Goal: Contribute content: Add original content to the website for others to see

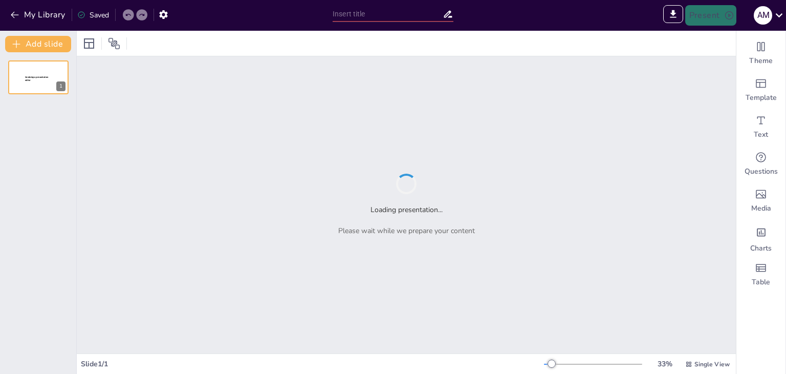
type input "Imported [PERSON_NAME]-Plantae-Diversidad-y-Evolucion.pptx"
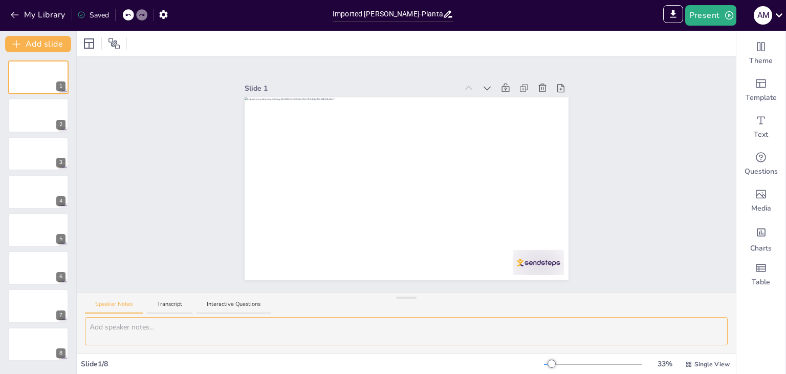
click at [137, 325] on textarea at bounding box center [406, 331] width 643 height 28
click at [485, 331] on textarea at bounding box center [406, 331] width 643 height 28
type textarea "j"
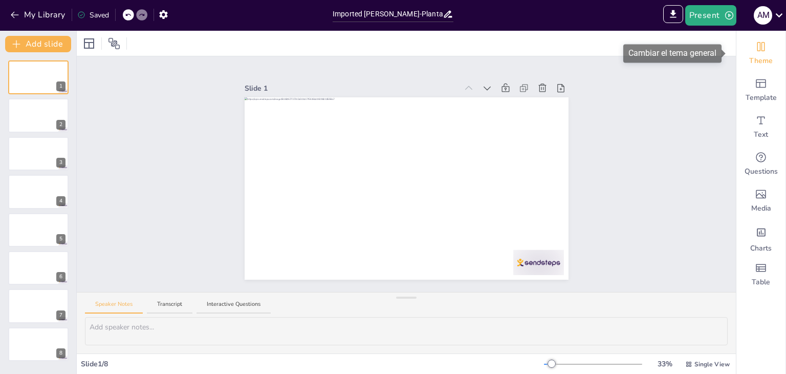
click at [755, 55] on div "Theme" at bounding box center [760, 53] width 49 height 37
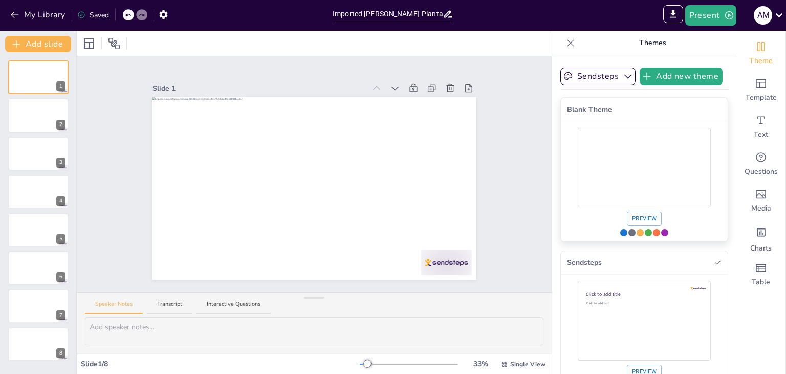
click at [647, 160] on div "Use theme Blank Theme" at bounding box center [644, 167] width 133 height 75
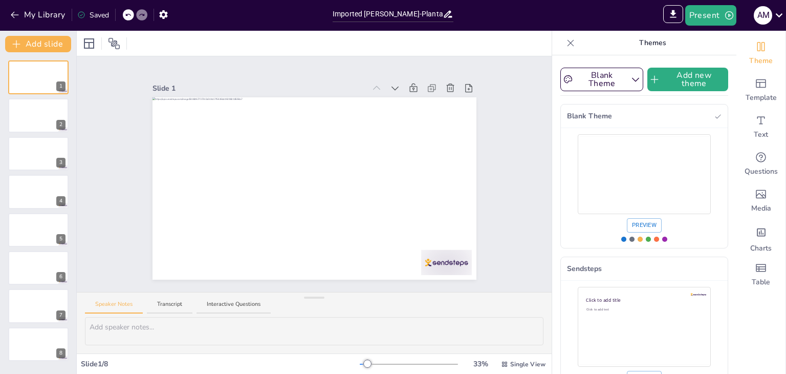
click at [568, 43] on icon at bounding box center [571, 42] width 7 height 7
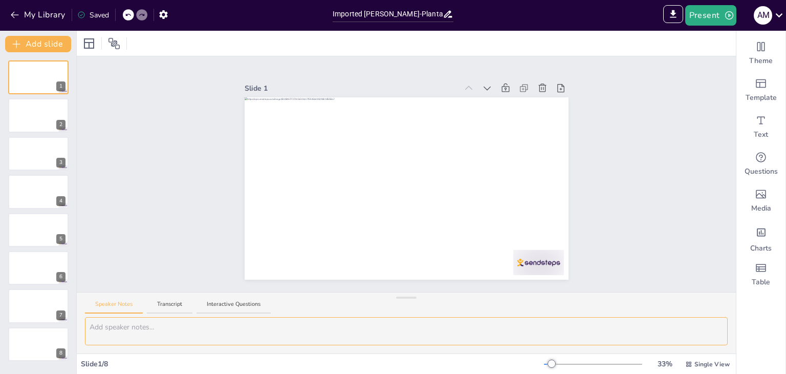
click at [259, 338] on textarea at bounding box center [406, 331] width 643 height 28
type textarea "añade un diseño a las presentaciones sin mover nada de la letra y con el fondo …"
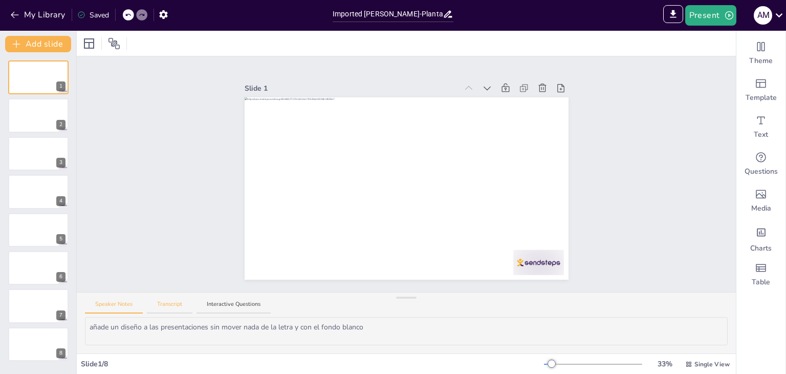
drag, startPoint x: 172, startPoint y: 303, endPoint x: 177, endPoint y: 306, distance: 5.5
click at [172, 305] on button "Transcript" at bounding box center [170, 307] width 46 height 14
click at [121, 310] on button "Speaker Notes" at bounding box center [114, 307] width 58 height 14
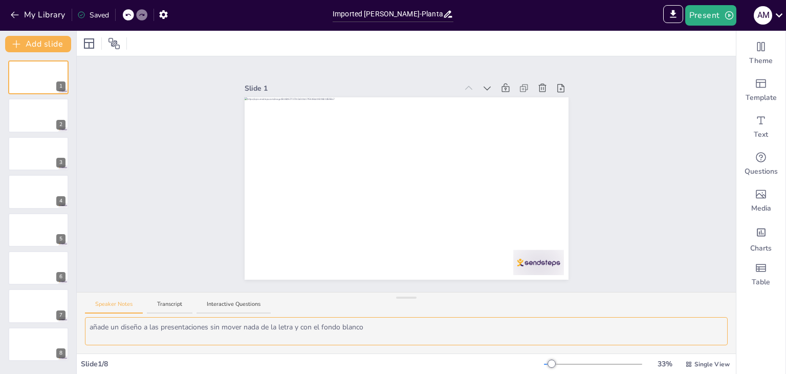
click at [261, 323] on textarea "añade un diseño a las presentaciones sin mover nada de la letra y con el fondo …" at bounding box center [406, 331] width 643 height 28
click at [260, 323] on textarea "añade un diseño a las presentaciones sin mover nada de la letra y con el fondo …" at bounding box center [406, 331] width 643 height 28
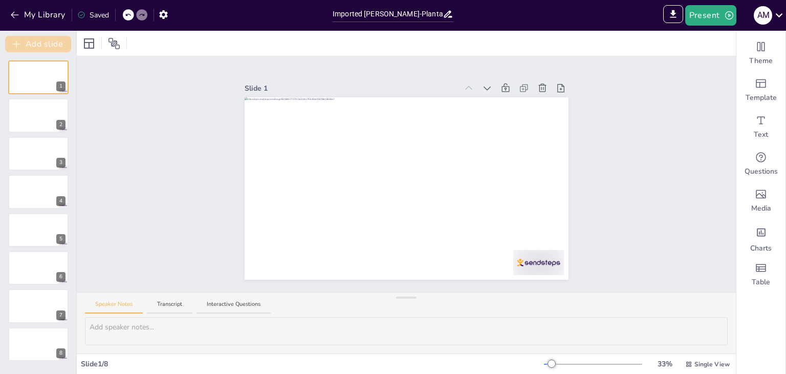
click at [50, 52] on button "Add slide" at bounding box center [38, 44] width 66 height 16
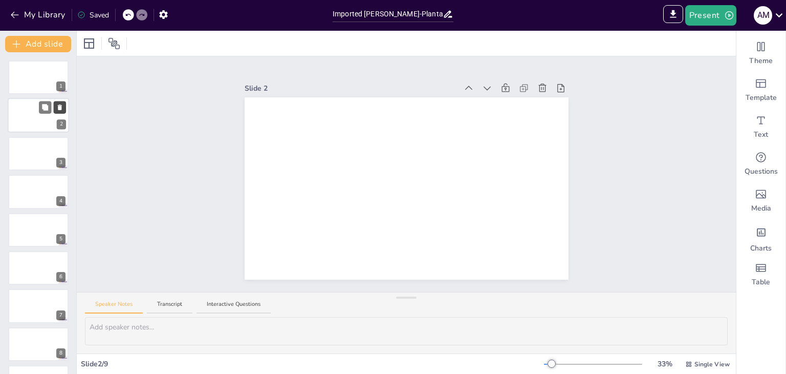
click at [61, 105] on icon at bounding box center [60, 108] width 4 height 6
